Goal: Check status: Check status

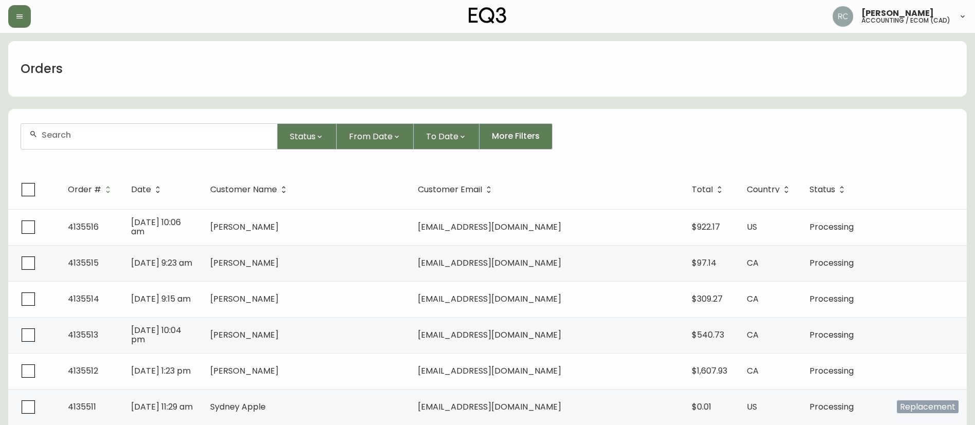
click at [208, 127] on div at bounding box center [149, 136] width 256 height 25
paste input "4134783"
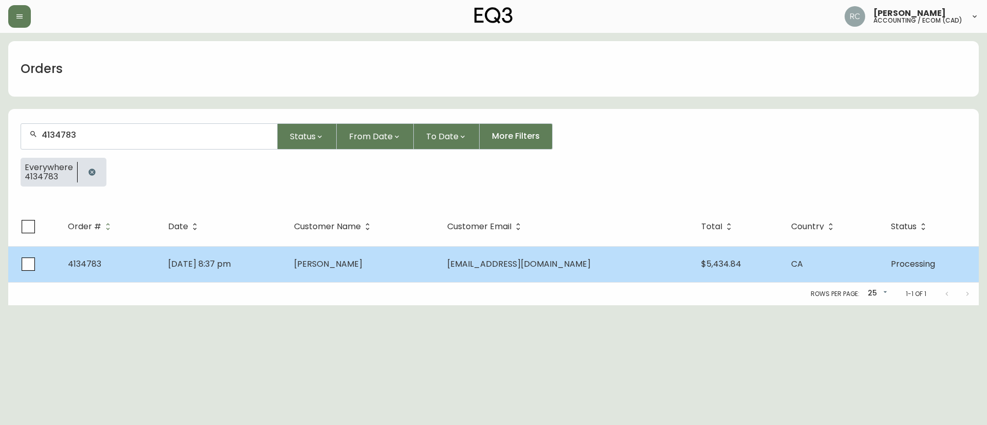
type input "4134783"
click at [354, 270] on td "[PERSON_NAME]" at bounding box center [363, 264] width 154 height 36
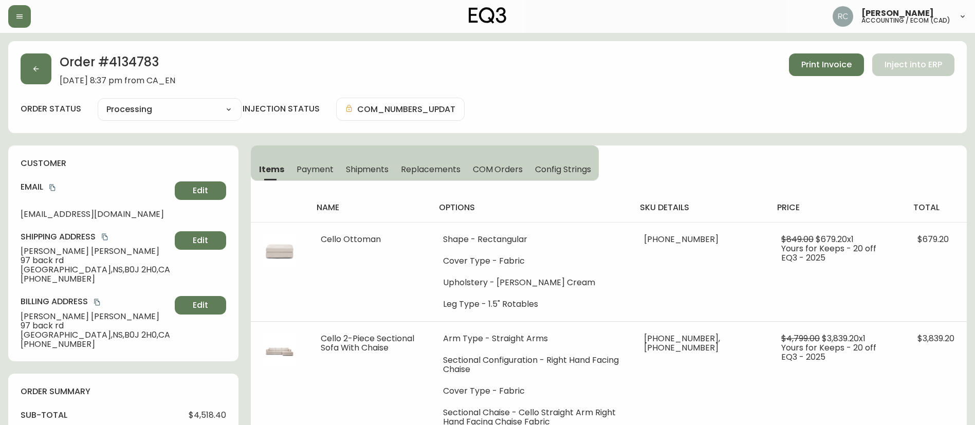
click at [140, 102] on select "Cancelled Fully Shipped Processing Partially Shipped" at bounding box center [170, 109] width 144 height 15
click at [98, 102] on select "Cancelled Fully Shipped Processing Partially Shipped" at bounding box center [170, 109] width 144 height 15
select select "PROCESSING"
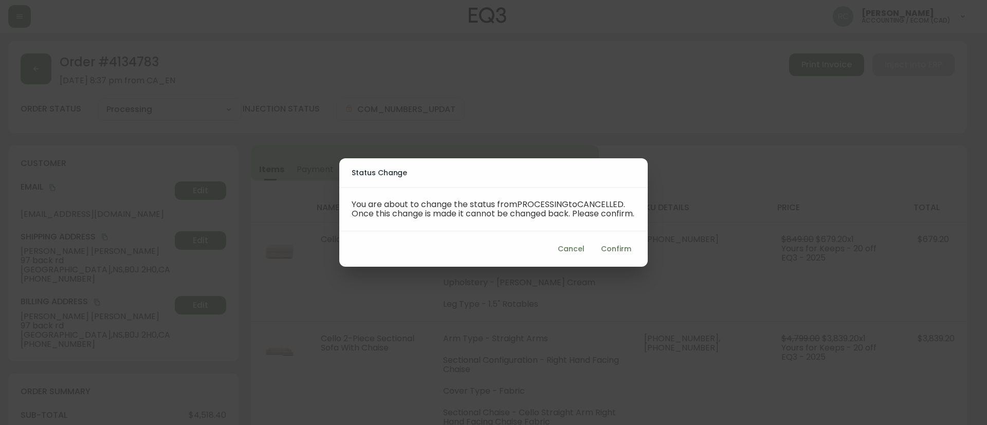
click at [617, 251] on span "Confirm" at bounding box center [616, 249] width 30 height 13
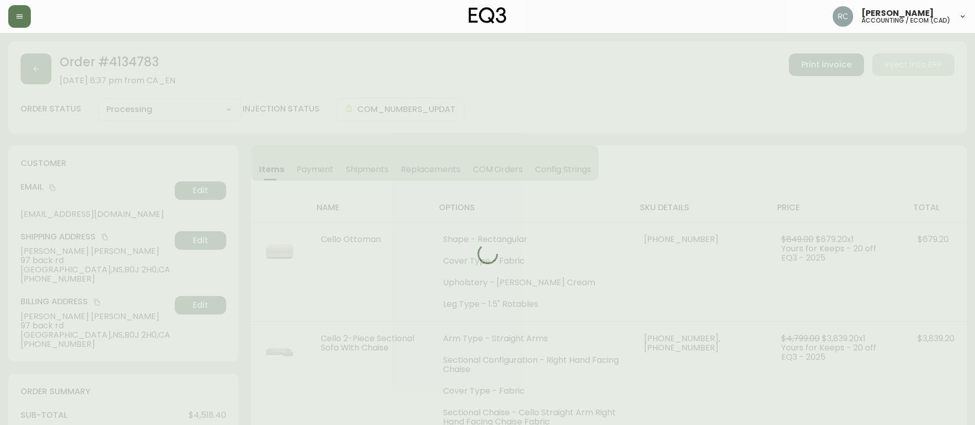
type input "Cancelled"
select select "CANCELLED"
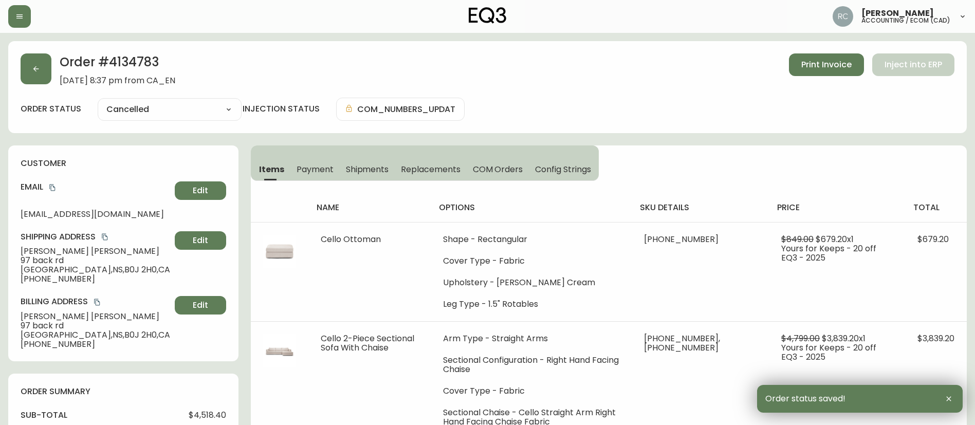
scroll to position [440, 0]
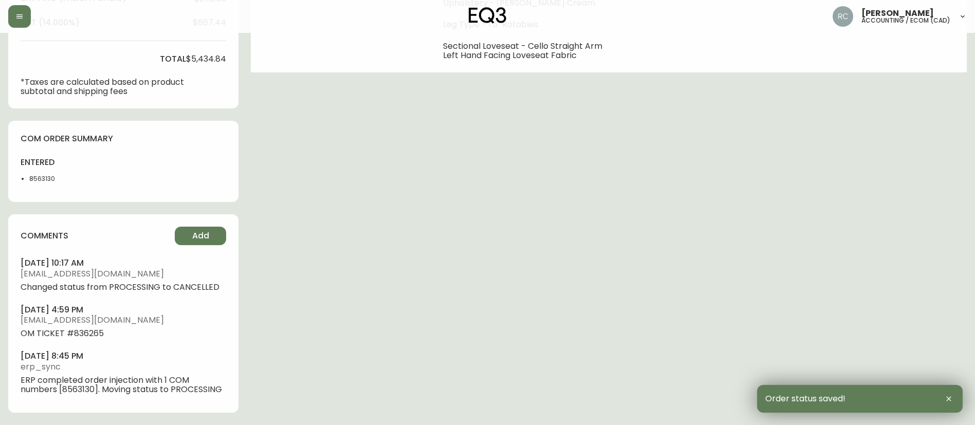
click at [49, 181] on li "8563130" at bounding box center [54, 178] width 51 height 9
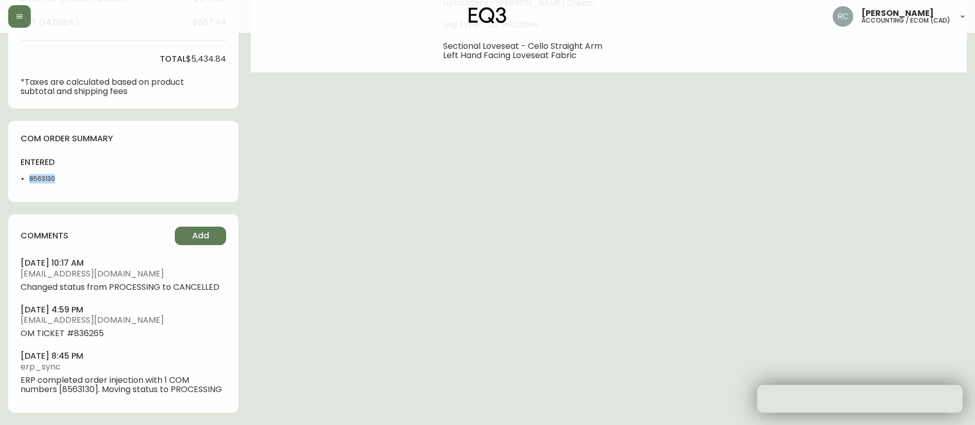
click at [49, 181] on li "8563130" at bounding box center [54, 178] width 51 height 9
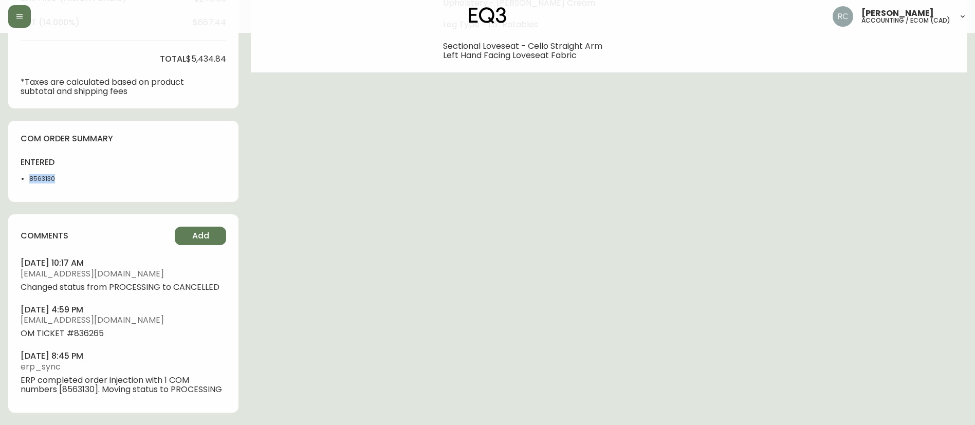
copy li "8563130"
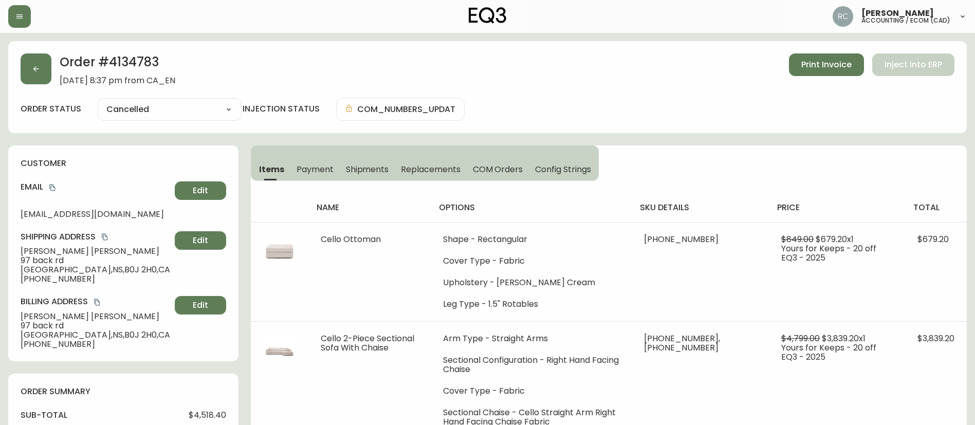
click at [321, 164] on span "Payment" at bounding box center [315, 169] width 37 height 11
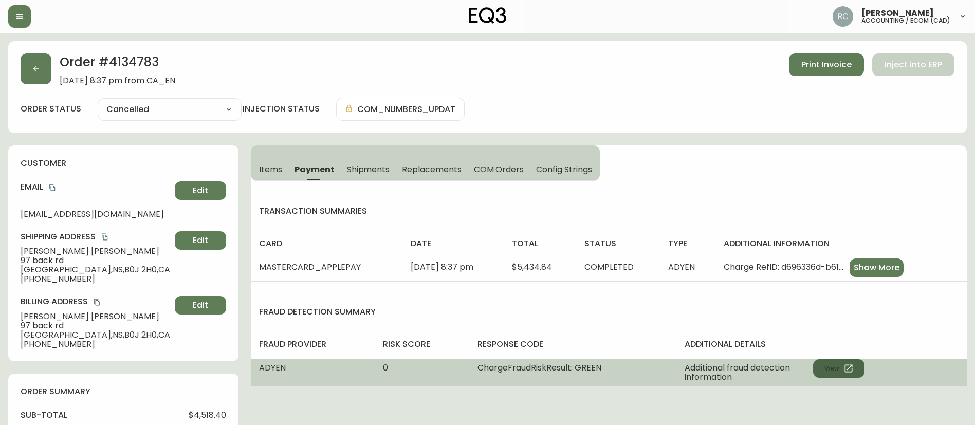
click at [833, 365] on button "View" at bounding box center [838, 368] width 51 height 19
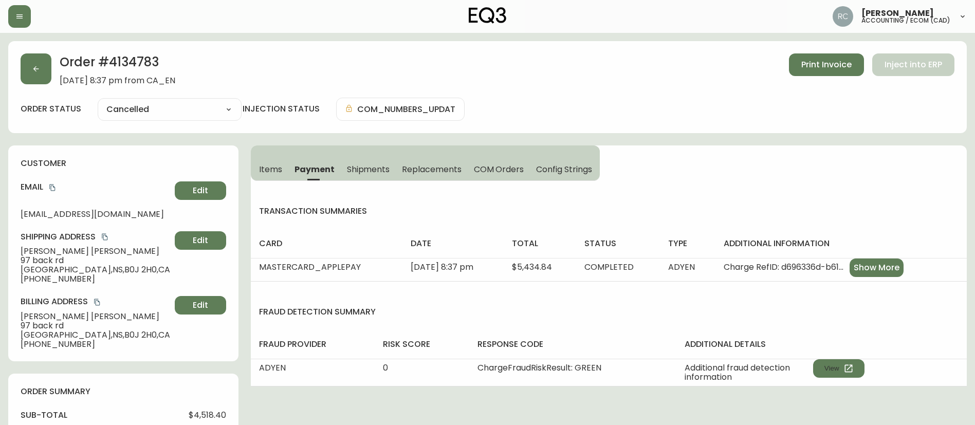
click at [139, 59] on h2 "Order # 4134783" at bounding box center [118, 64] width 116 height 23
drag, startPoint x: 139, startPoint y: 59, endPoint x: 226, endPoint y: 78, distance: 89.5
click at [139, 58] on h2 "Order # 4134783" at bounding box center [118, 64] width 116 height 23
copy h2 "4134783"
click at [211, 416] on span "$4,518.40" at bounding box center [208, 415] width 38 height 9
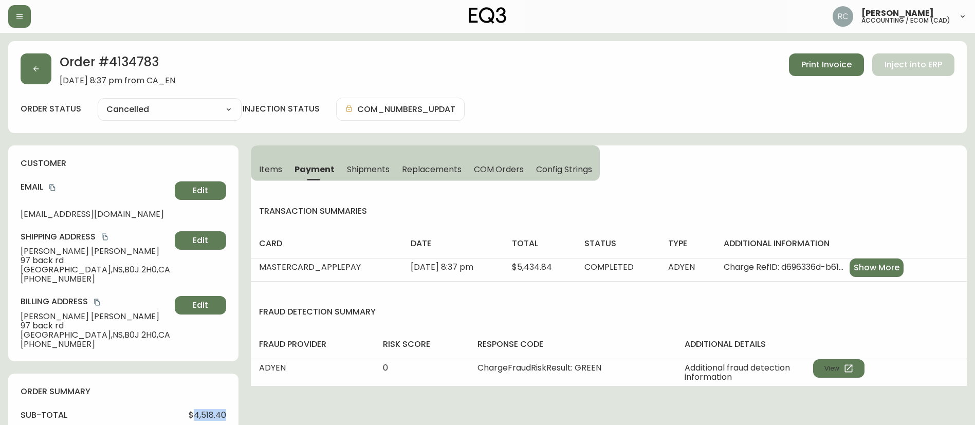
click at [211, 416] on span "$4,518.40" at bounding box center [208, 415] width 38 height 9
copy span "4,518.40"
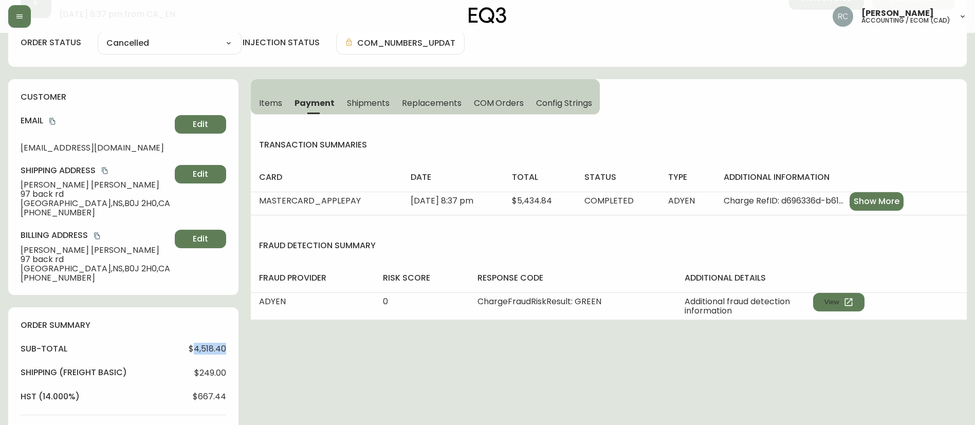
scroll to position [154, 0]
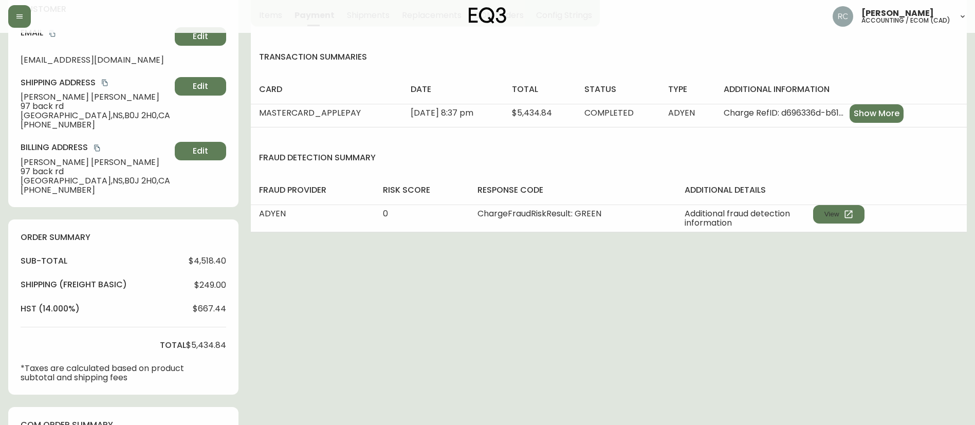
click at [213, 343] on span "$5,434.84" at bounding box center [206, 345] width 40 height 9
copy span "5,434.84"
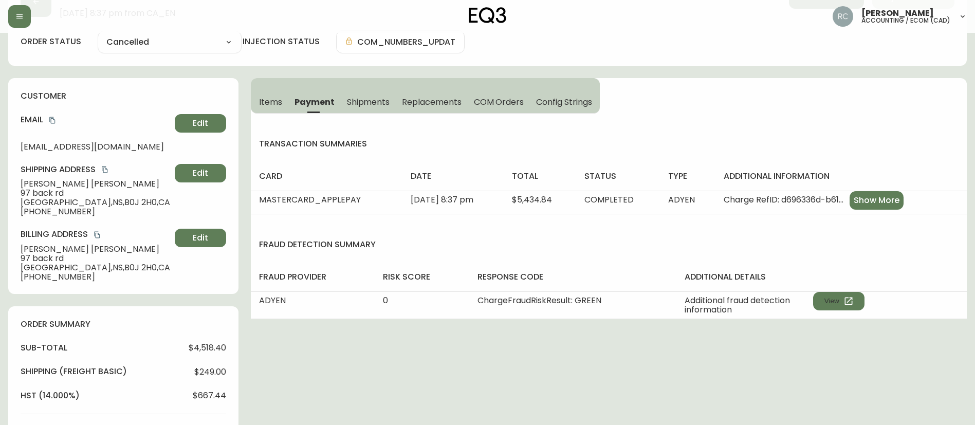
scroll to position [0, 0]
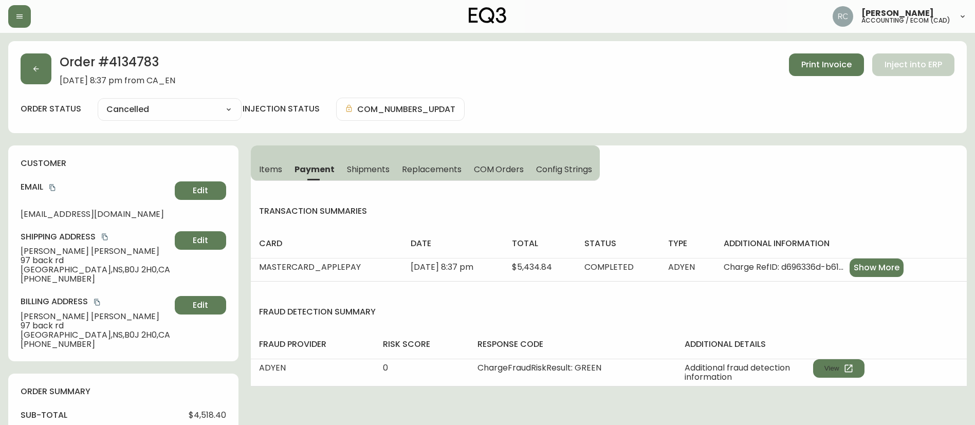
click at [175, 65] on h2 "Order # 4134783" at bounding box center [118, 64] width 116 height 23
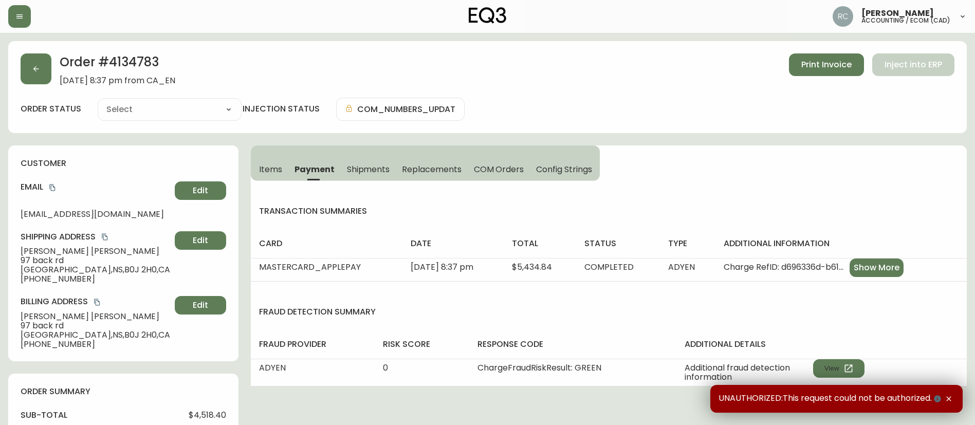
type input "Cancelled"
select select "CANCELLED"
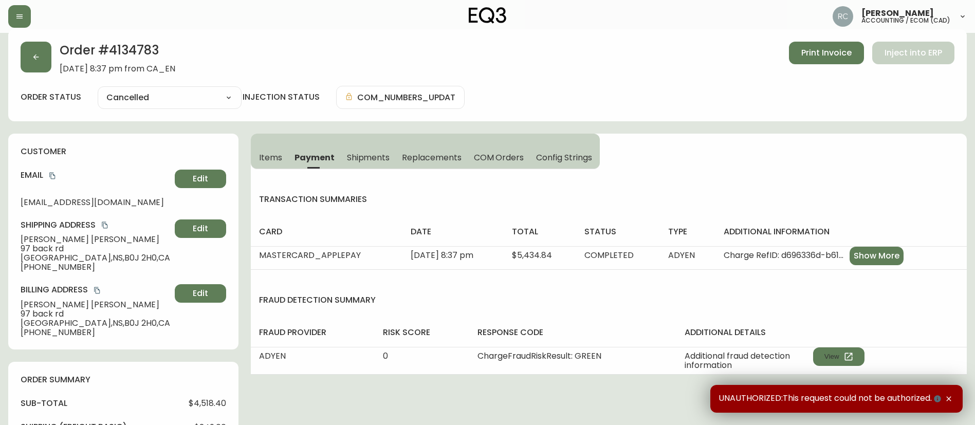
scroll to position [51, 0]
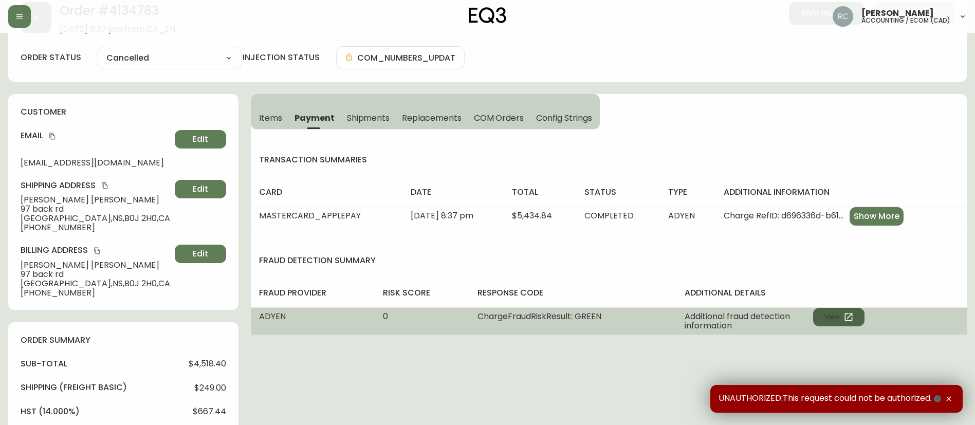
click at [825, 323] on button "View" at bounding box center [838, 317] width 51 height 19
